Goal: Task Accomplishment & Management: Use online tool/utility

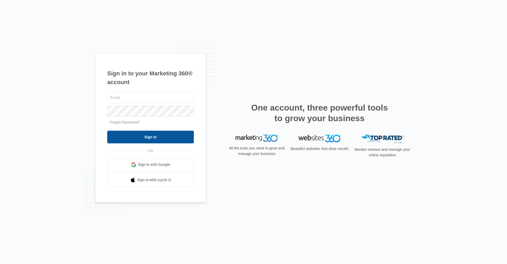
type input "[EMAIL_ADDRESS][DOMAIN_NAME]"
click at [150, 140] on input "Sign In" at bounding box center [150, 136] width 87 height 13
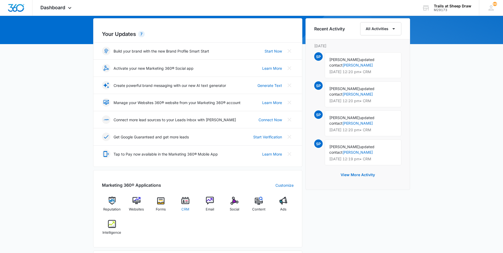
scroll to position [53, 0]
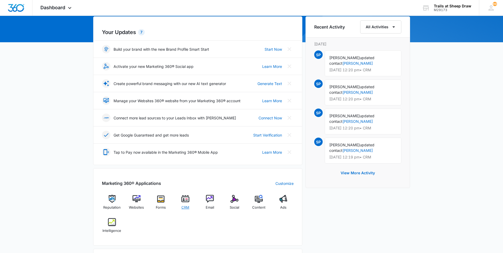
click at [187, 202] on img at bounding box center [185, 199] width 8 height 8
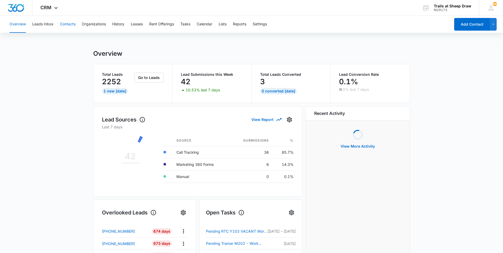
click at [68, 22] on button "Contacts" at bounding box center [68, 24] width 16 height 17
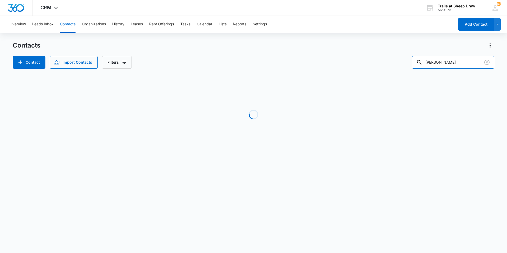
click at [375, 77] on div "Contacts Contact Import Contacts Filters [PERSON_NAME] Loading No Results" at bounding box center [254, 100] width 482 height 119
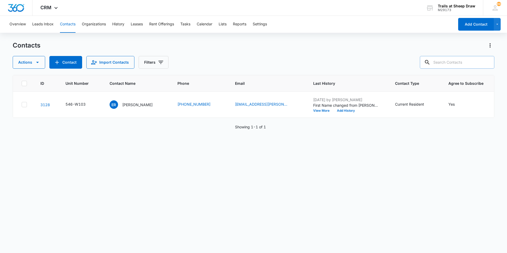
click at [457, 62] on input "text" at bounding box center [457, 62] width 74 height 13
type input "R201"
